Goal: Task Accomplishment & Management: Use online tool/utility

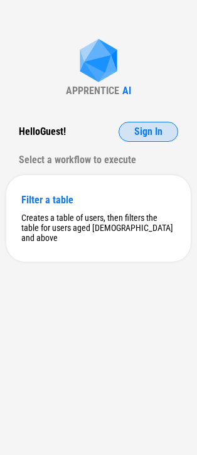
click at [137, 131] on span "Sign In" at bounding box center [148, 132] width 28 height 10
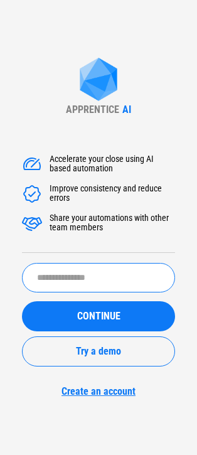
drag, startPoint x: 71, startPoint y: 274, endPoint x: 88, endPoint y: 265, distance: 19.1
click at [71, 274] on input "text" at bounding box center [98, 277] width 153 height 29
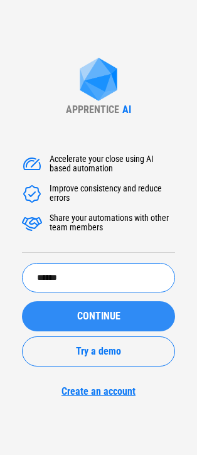
type input "******"
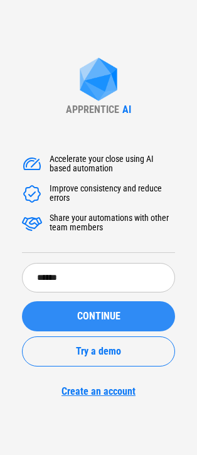
click at [107, 313] on span "CONTINUE" at bounding box center [98, 316] width 43 height 10
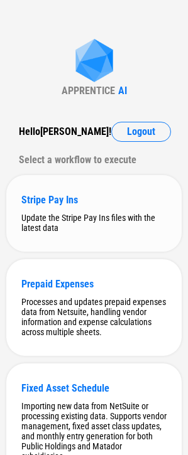
click at [42, 198] on div "Stripe Pay Ins" at bounding box center [93, 200] width 145 height 12
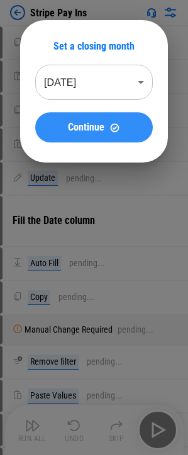
click at [74, 136] on button "Continue" at bounding box center [93, 127] width 117 height 30
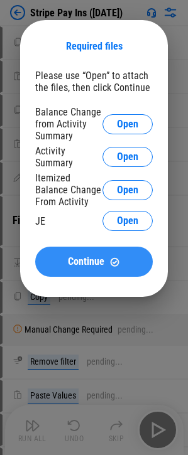
click at [51, 261] on div "Continue" at bounding box center [93, 262] width 87 height 11
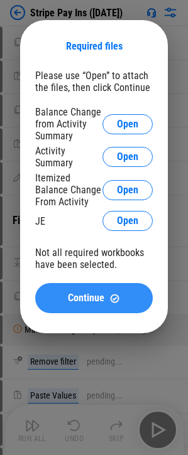
click at [56, 293] on div "Continue" at bounding box center [93, 298] width 87 height 11
